Goal: Information Seeking & Learning: Learn about a topic

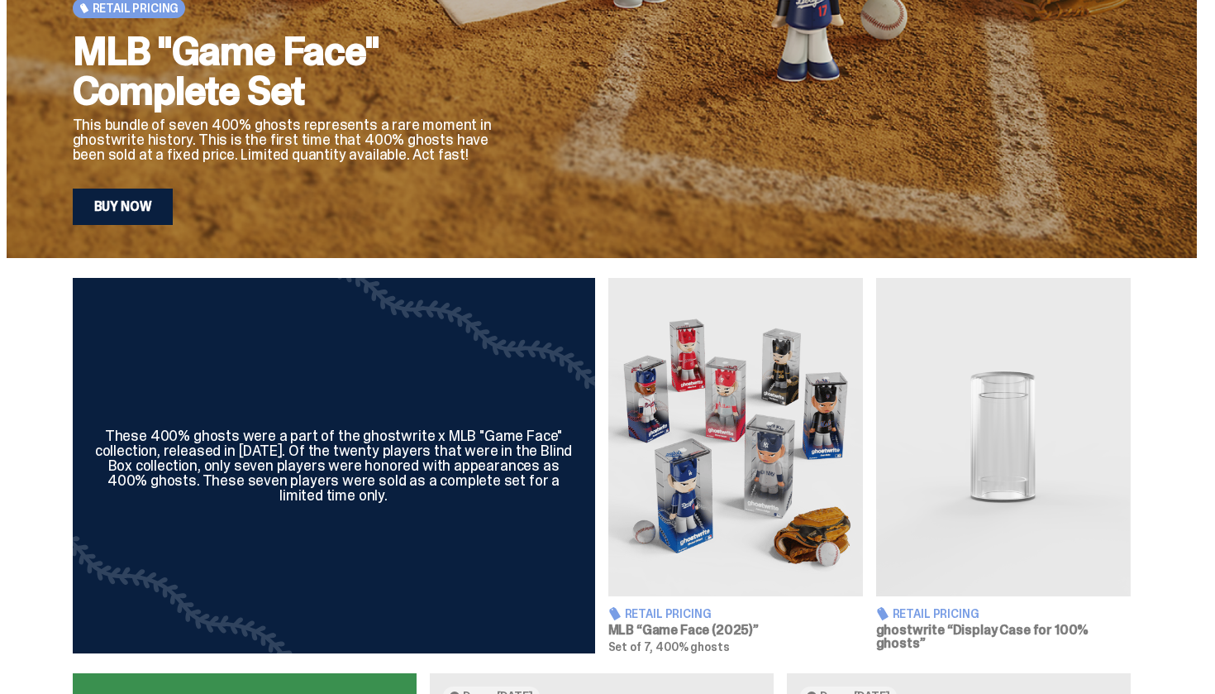
scroll to position [403, 0]
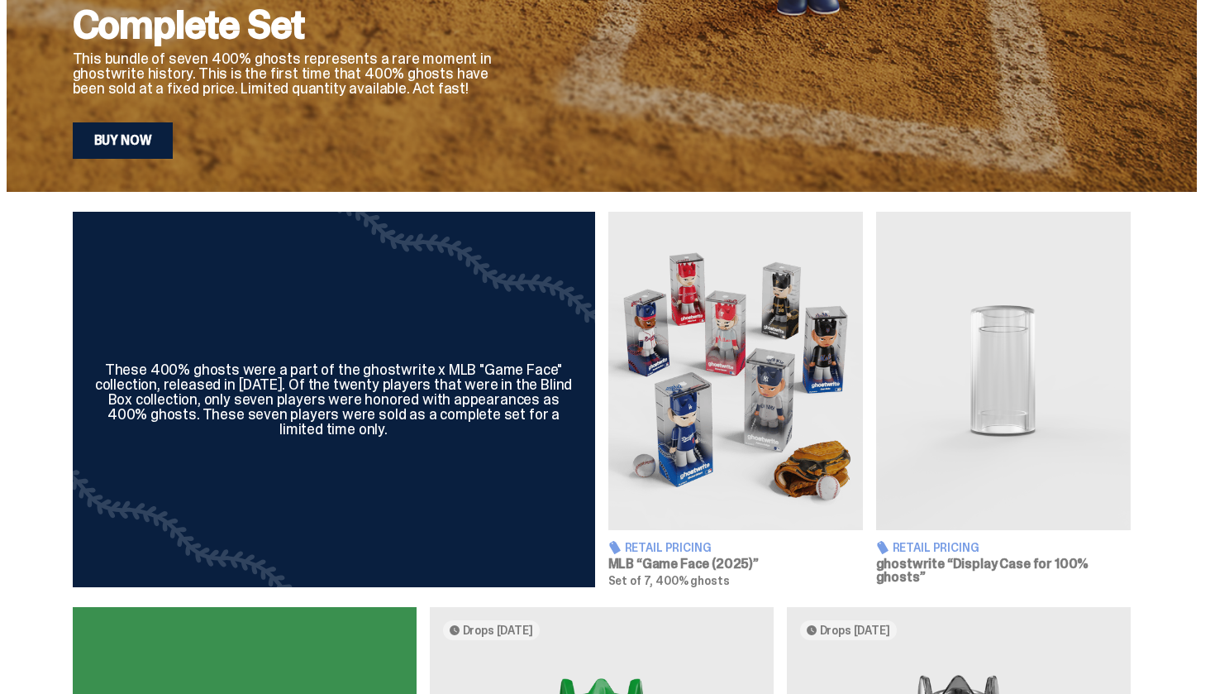
click at [692, 562] on h3 "MLB “Game Face (2025)”" at bounding box center [735, 563] width 255 height 13
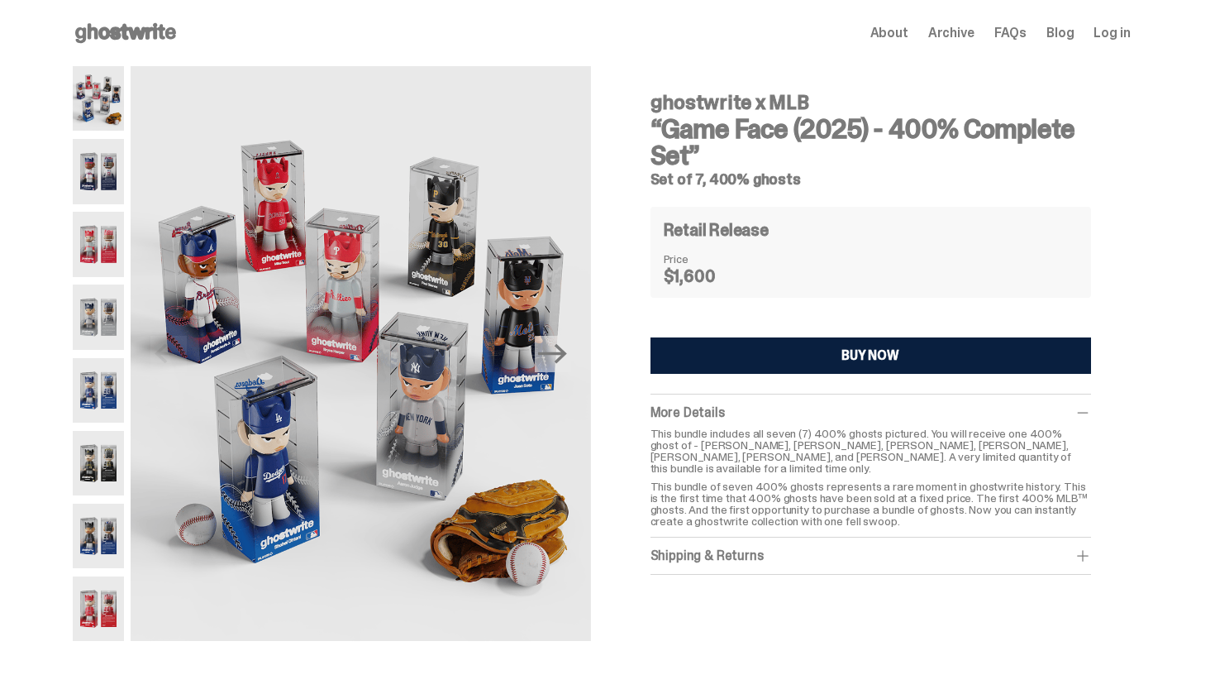
click at [113, 184] on img at bounding box center [99, 171] width 52 height 64
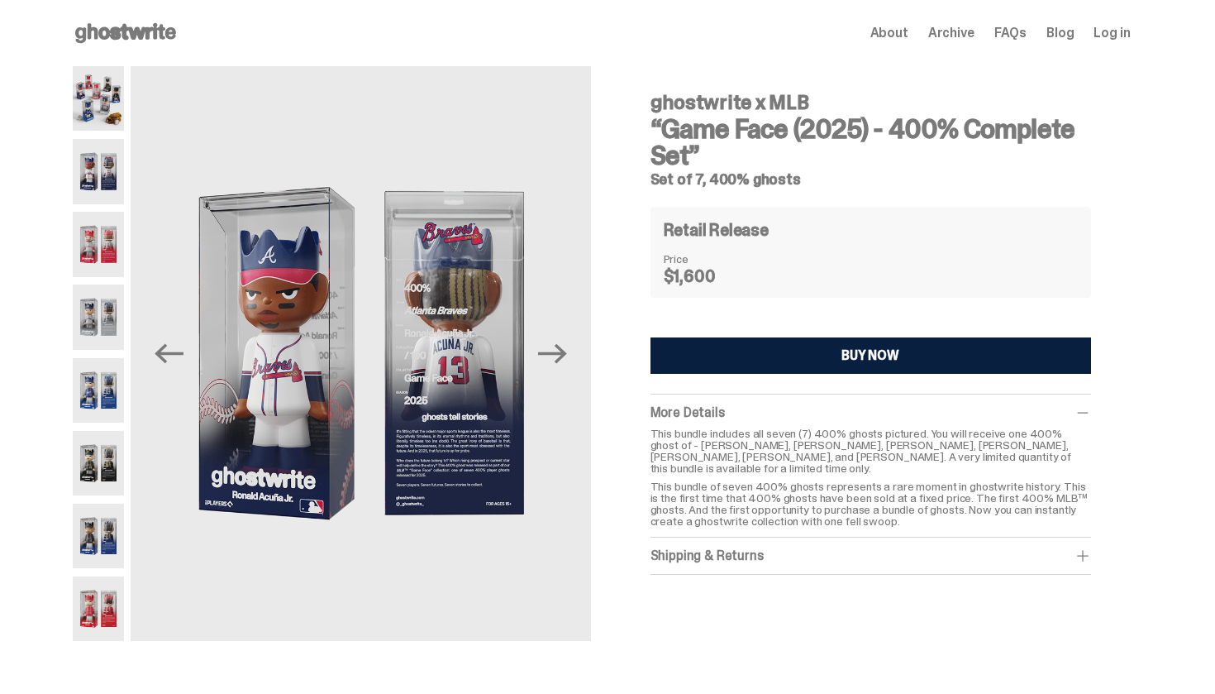
click at [109, 208] on div at bounding box center [99, 353] width 52 height 575
click at [107, 234] on img at bounding box center [99, 244] width 52 height 64
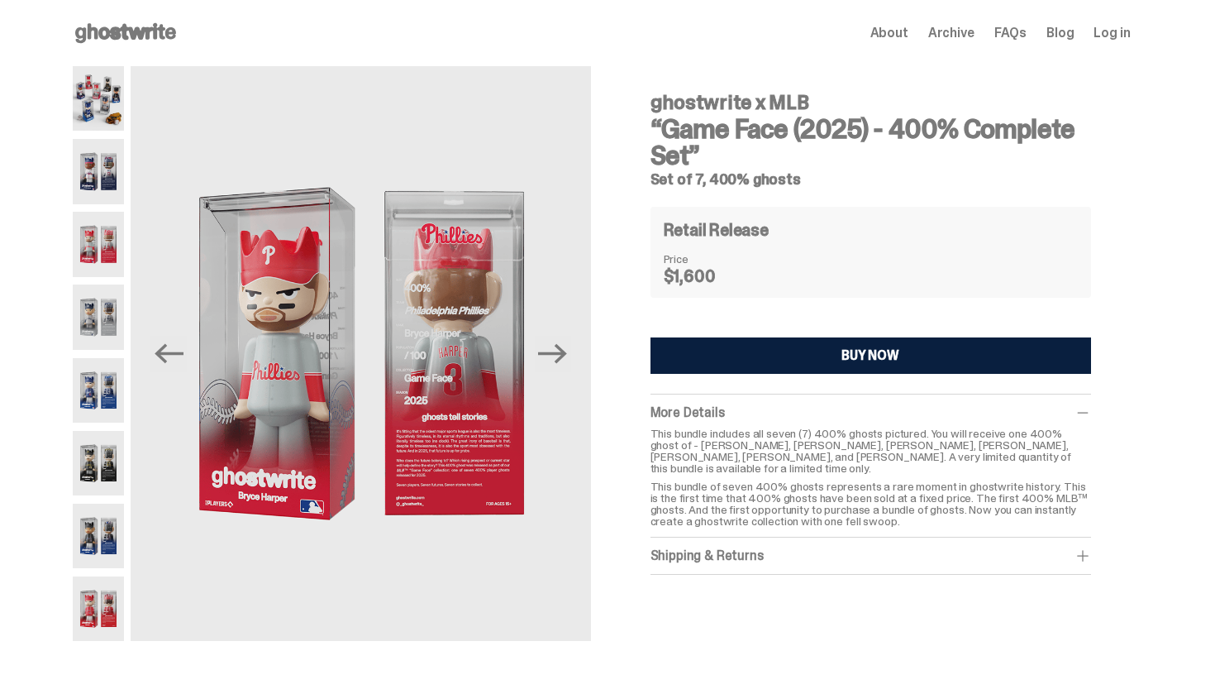
click at [110, 265] on img at bounding box center [99, 244] width 52 height 64
click at [102, 300] on img at bounding box center [99, 316] width 52 height 64
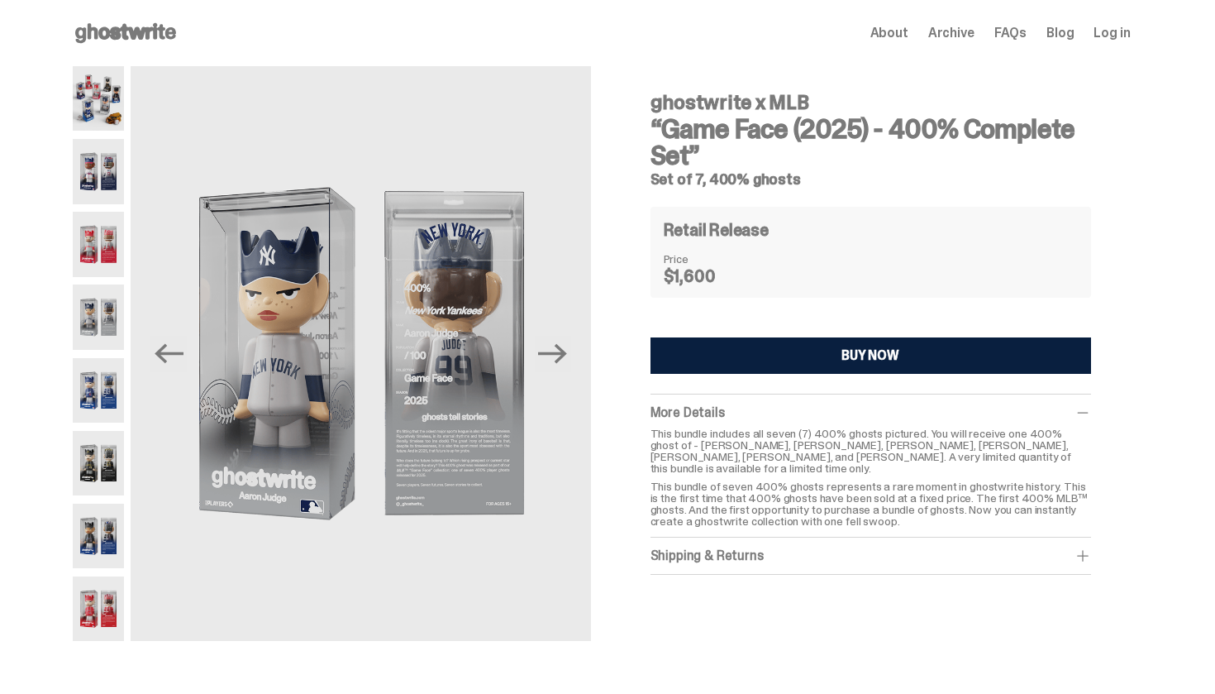
click at [95, 349] on img at bounding box center [99, 316] width 52 height 64
click at [95, 364] on img at bounding box center [99, 390] width 52 height 64
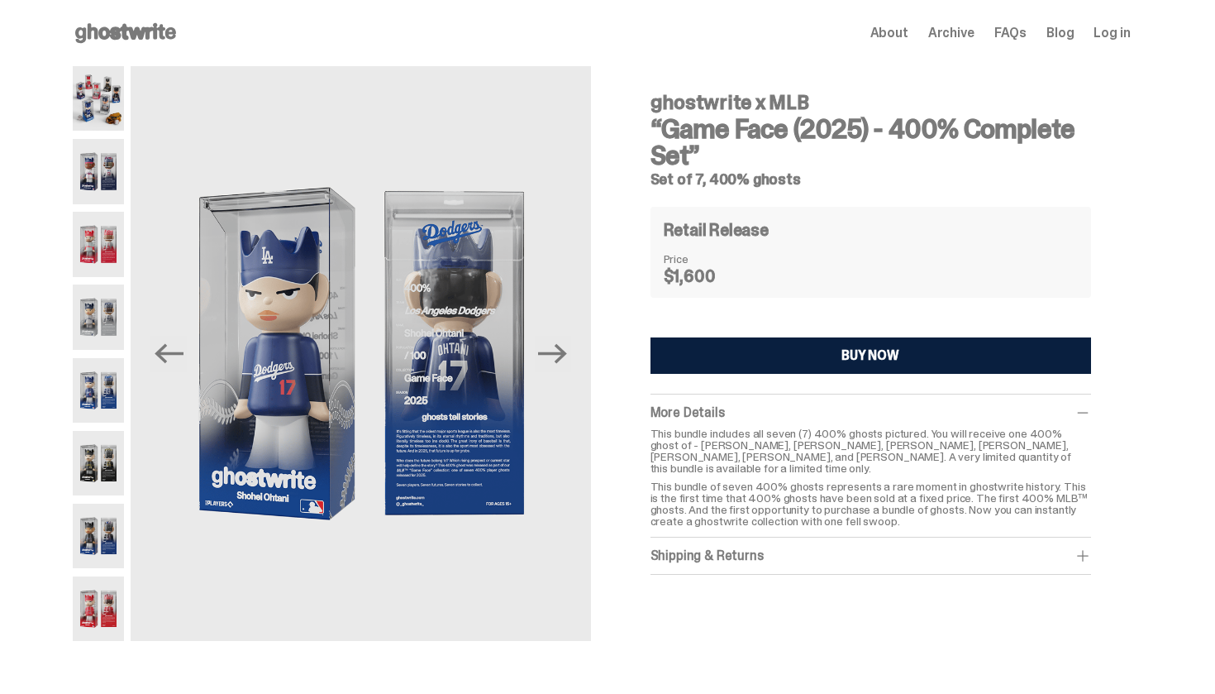
click at [95, 429] on div at bounding box center [99, 353] width 52 height 575
click at [95, 389] on img at bounding box center [99, 390] width 52 height 64
click at [95, 434] on img at bounding box center [99, 463] width 52 height 64
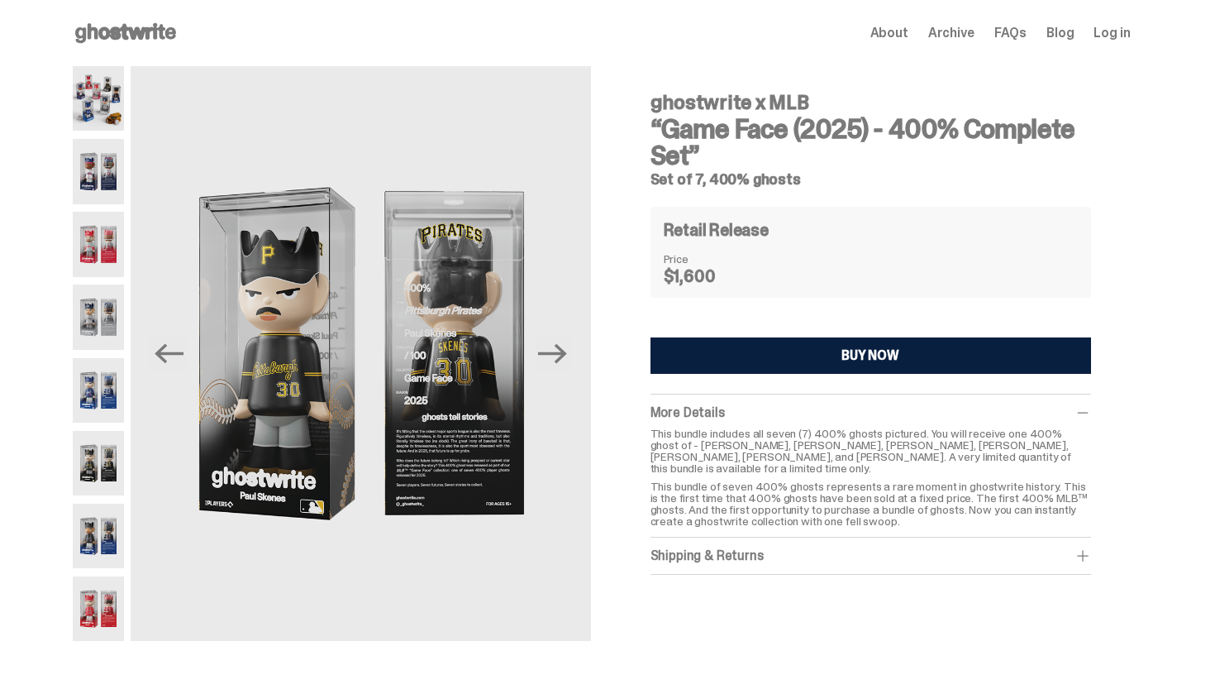
click at [93, 521] on img at bounding box center [99, 535] width 52 height 64
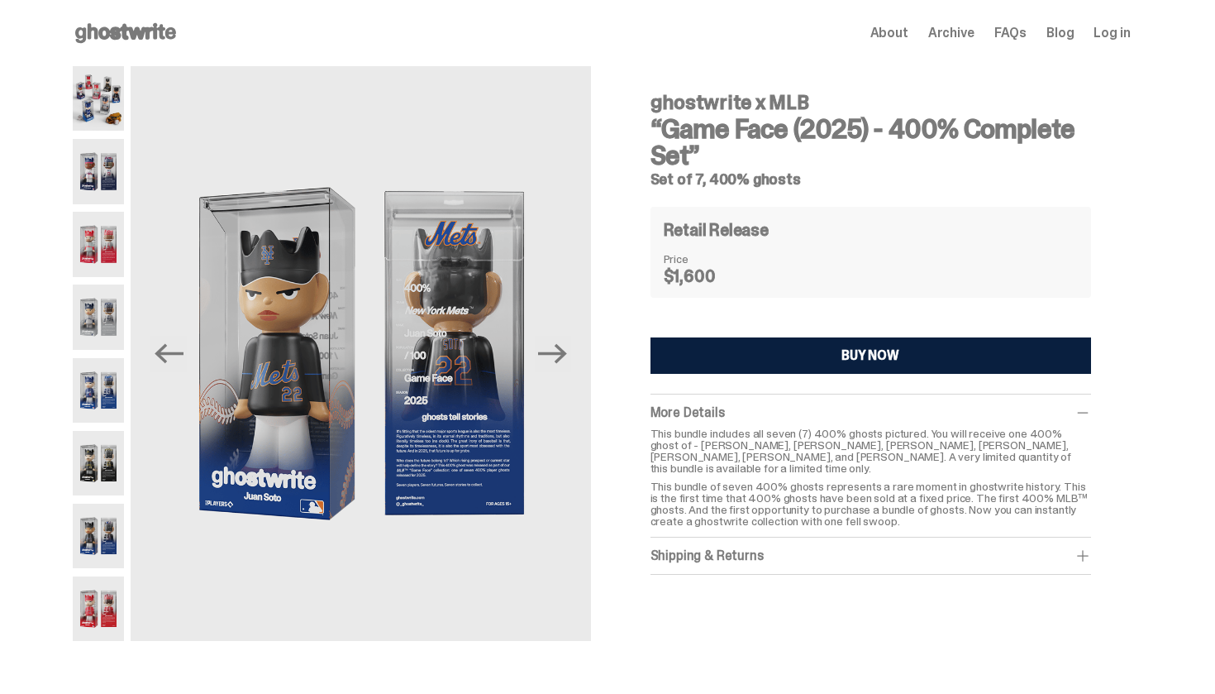
click at [88, 605] on img at bounding box center [99, 608] width 52 height 64
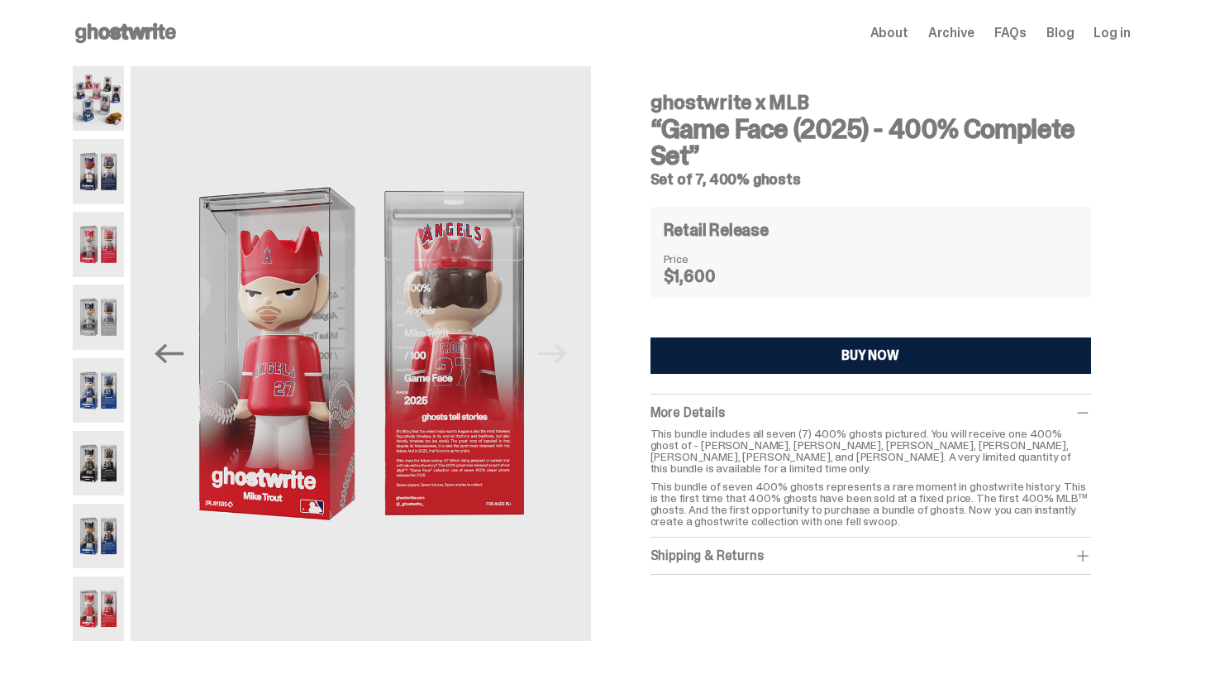
click at [102, 189] on img at bounding box center [99, 171] width 52 height 64
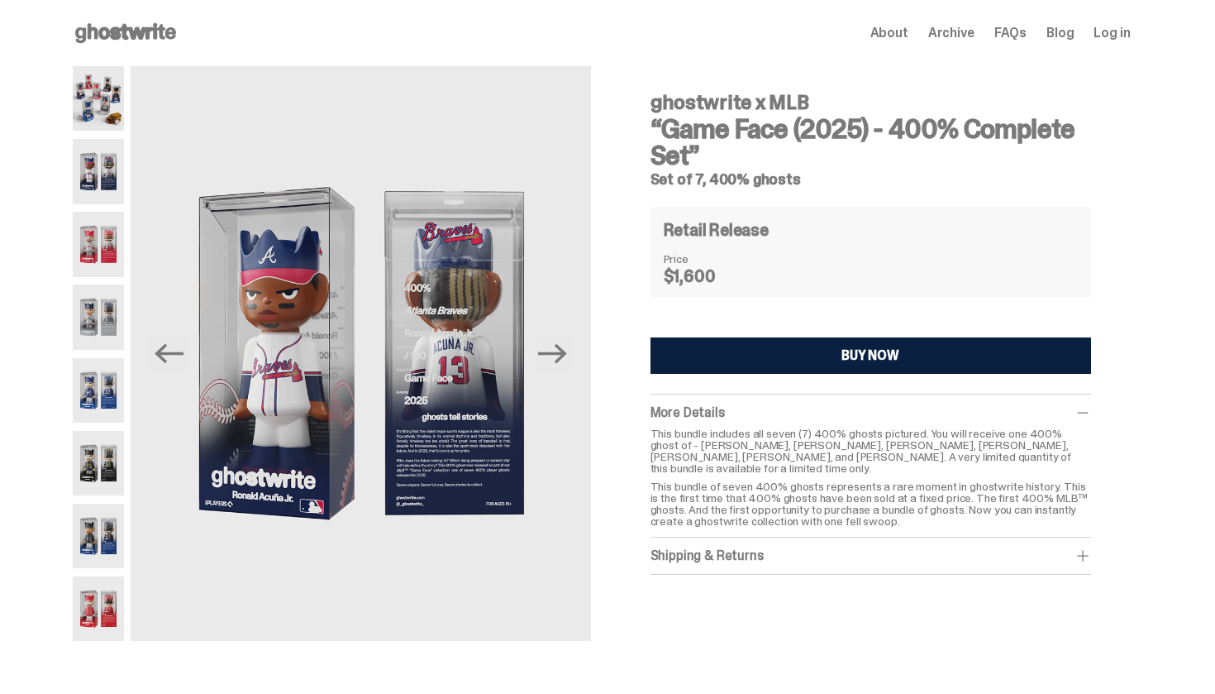
click at [103, 241] on img at bounding box center [99, 244] width 52 height 64
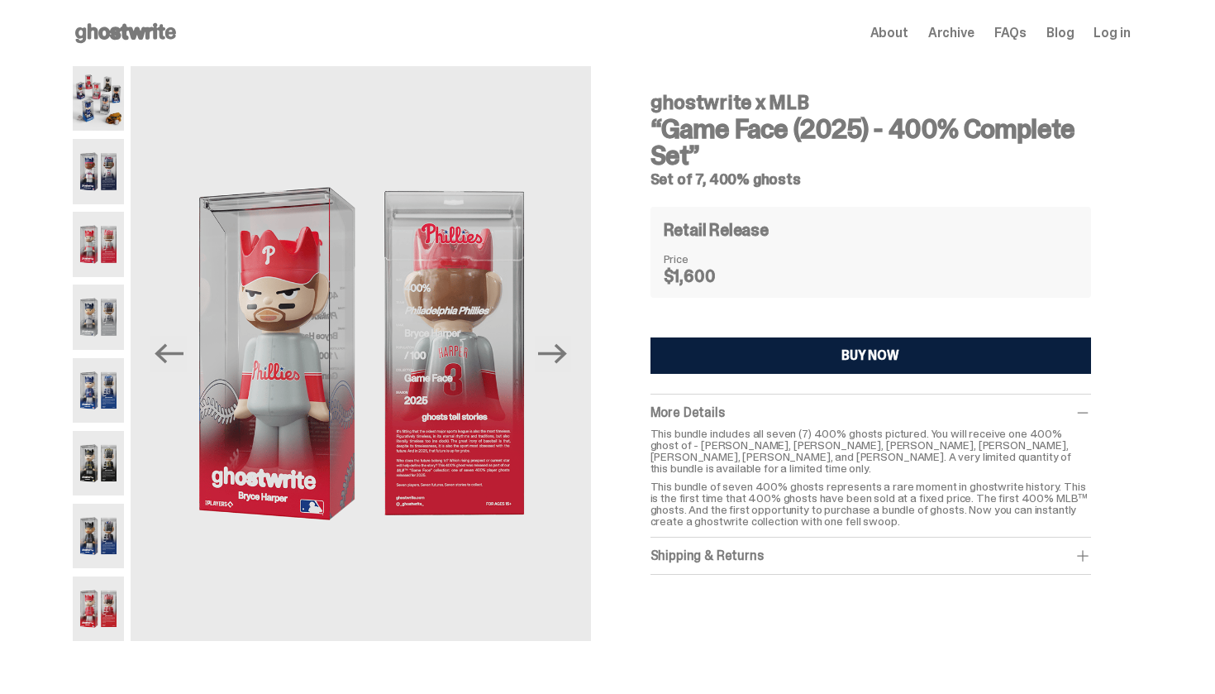
click at [107, 298] on img at bounding box center [99, 316] width 52 height 64
